Goal: Find contact information: Find contact information

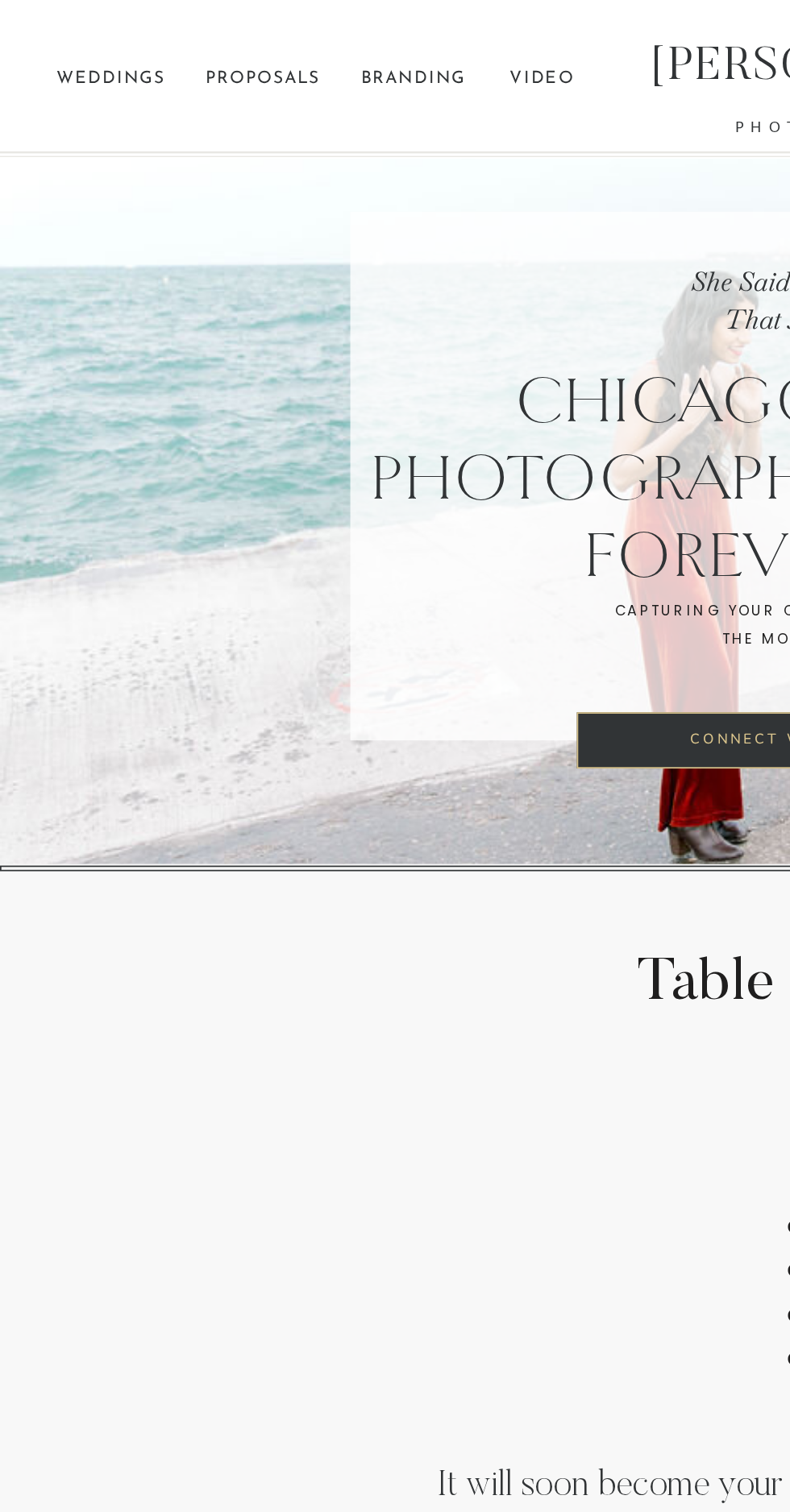
click at [125, 37] on p "proposals" at bounding box center [123, 37] width 61 height 18
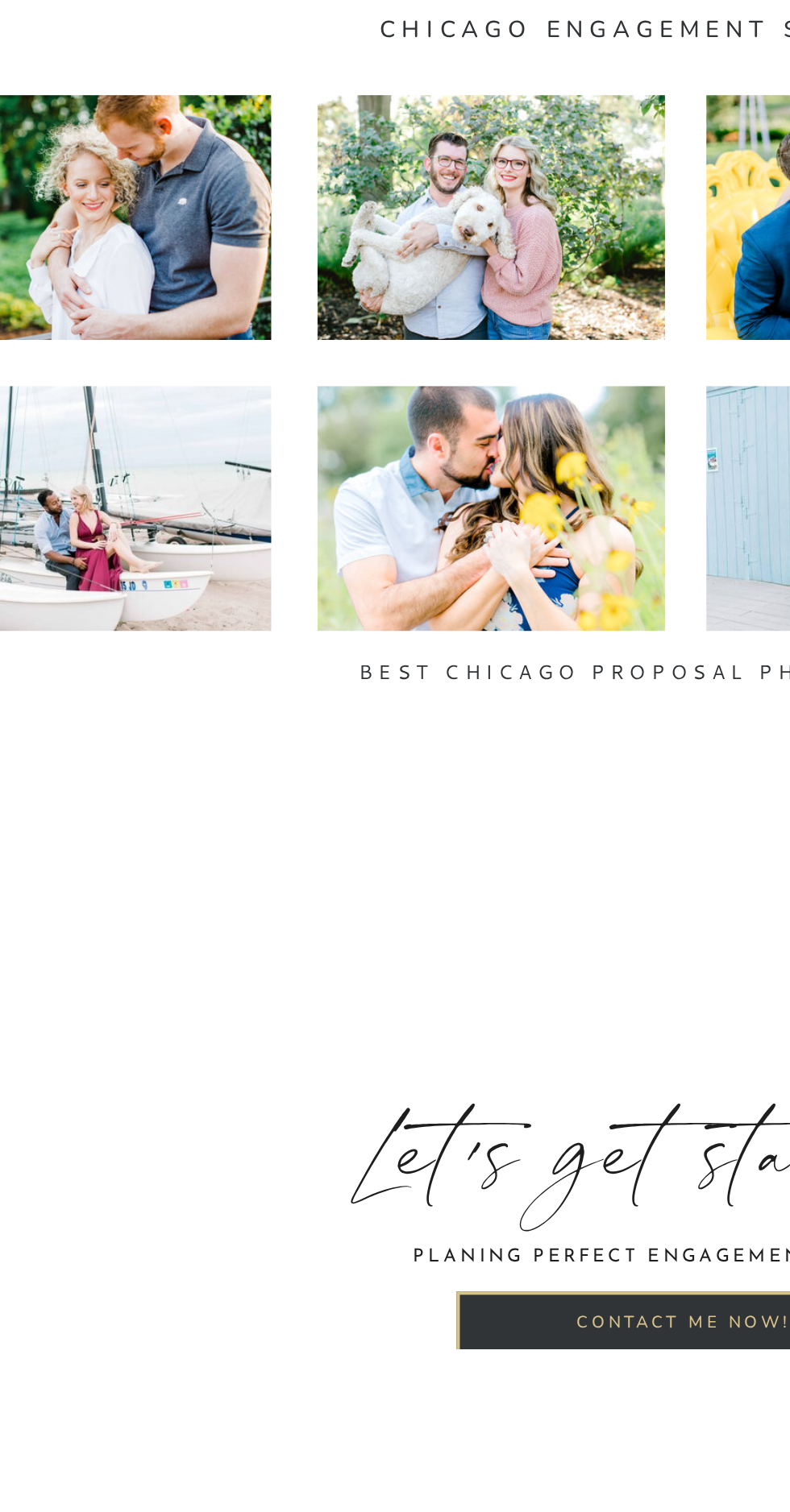
scroll to position [6829, 0]
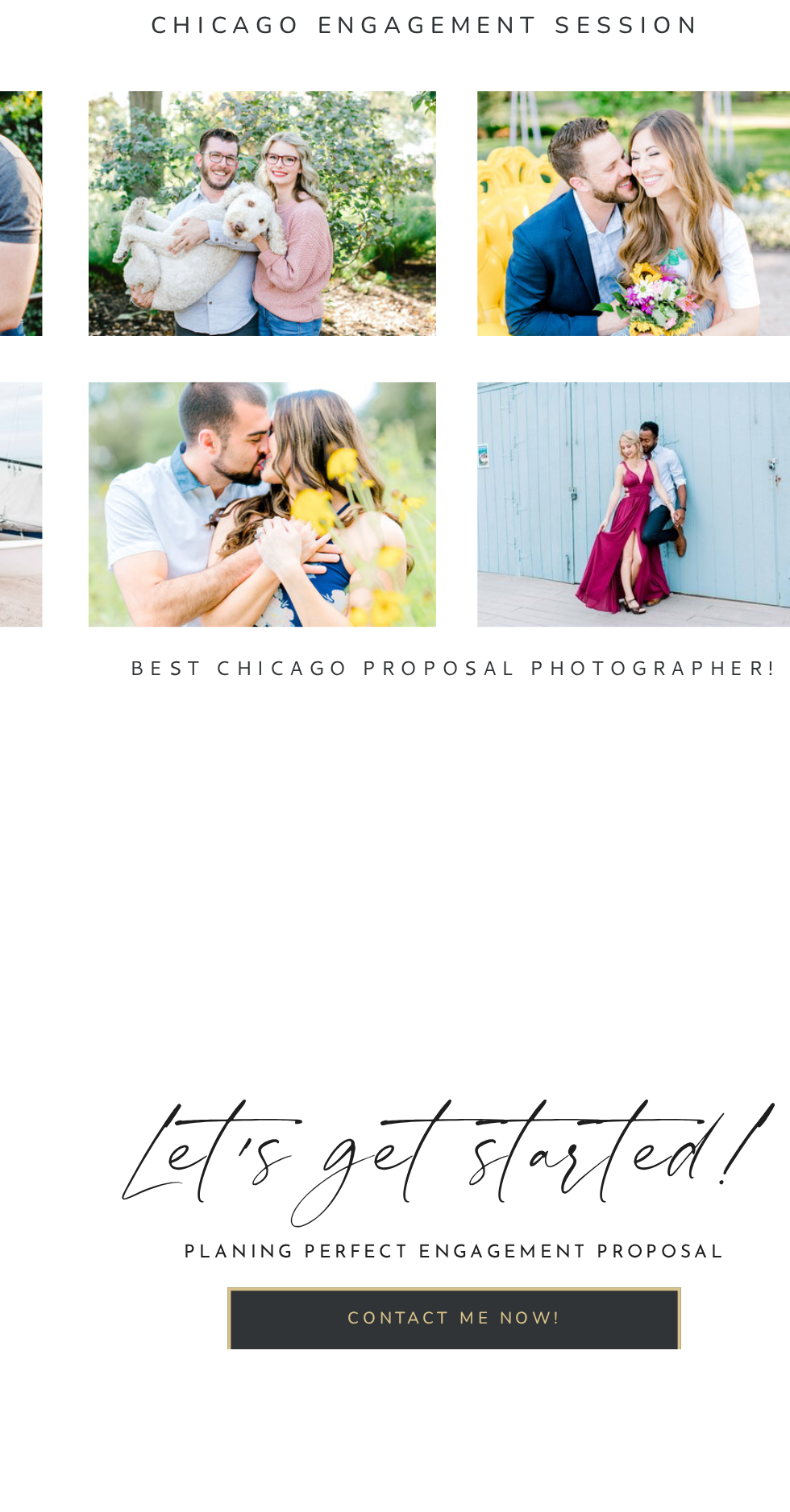
click at [320, 1507] on nav "CONTACT ME NOW!" at bounding box center [395, 1500] width 181 height 26
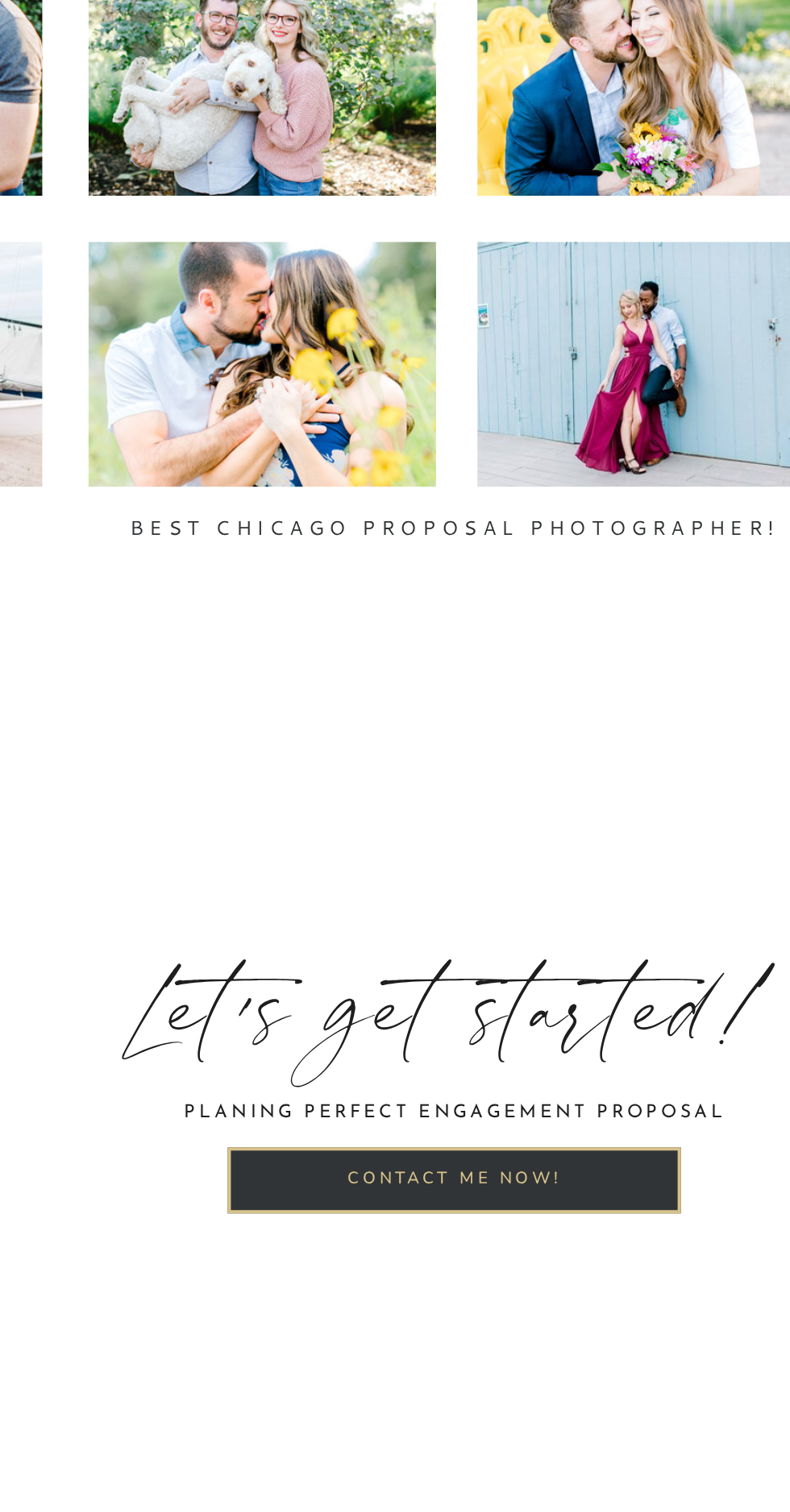
scroll to position [7005, 0]
